Goal: Find specific page/section: Find specific page/section

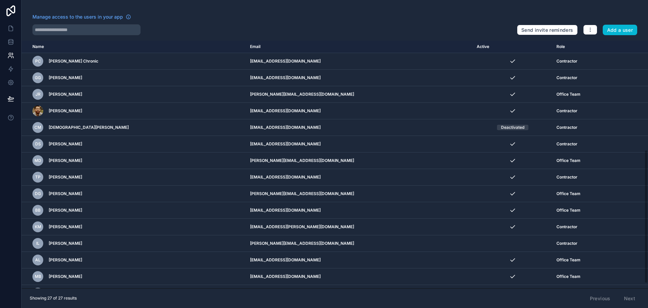
scroll to position [203, 0]
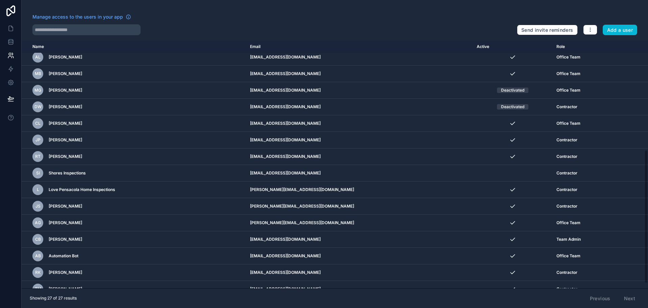
click at [329, 28] on div at bounding box center [271, 29] width 479 height 11
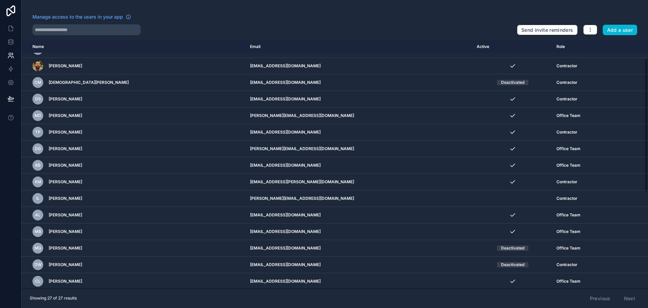
scroll to position [34, 0]
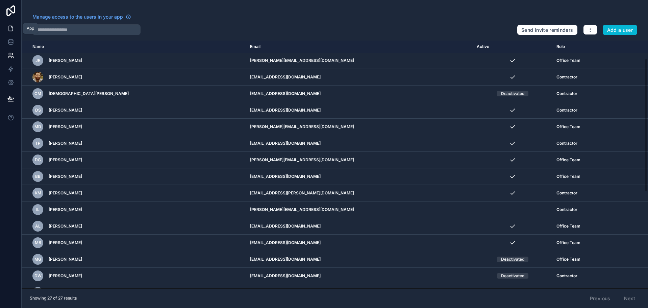
click at [6, 31] on link at bounding box center [10, 29] width 21 height 14
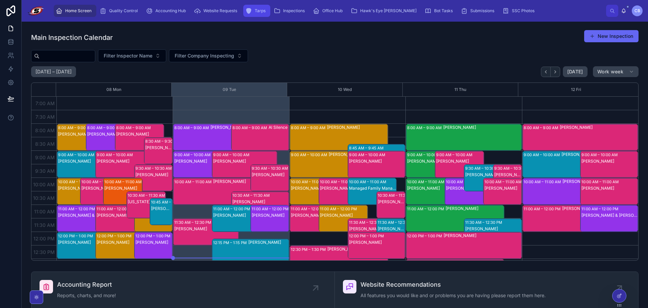
click at [252, 8] on icon "scrollable content" at bounding box center [248, 10] width 7 height 7
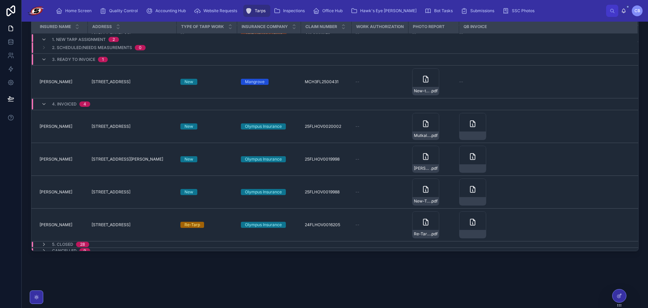
scroll to position [35, 0]
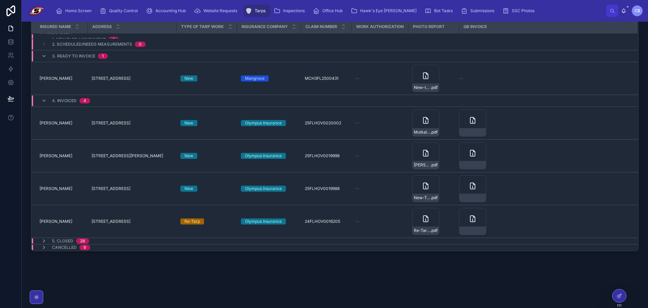
click at [137, 271] on div "All Things Tarps New Tarps Insured Name Address Type of Tarp Work Insurance Com…" at bounding box center [335, 146] width 627 height 302
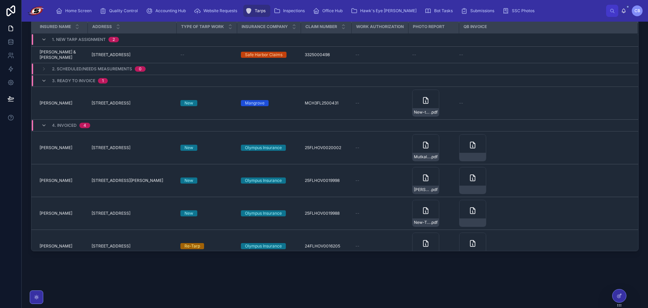
scroll to position [34, 0]
